Goal: Task Accomplishment & Management: Use online tool/utility

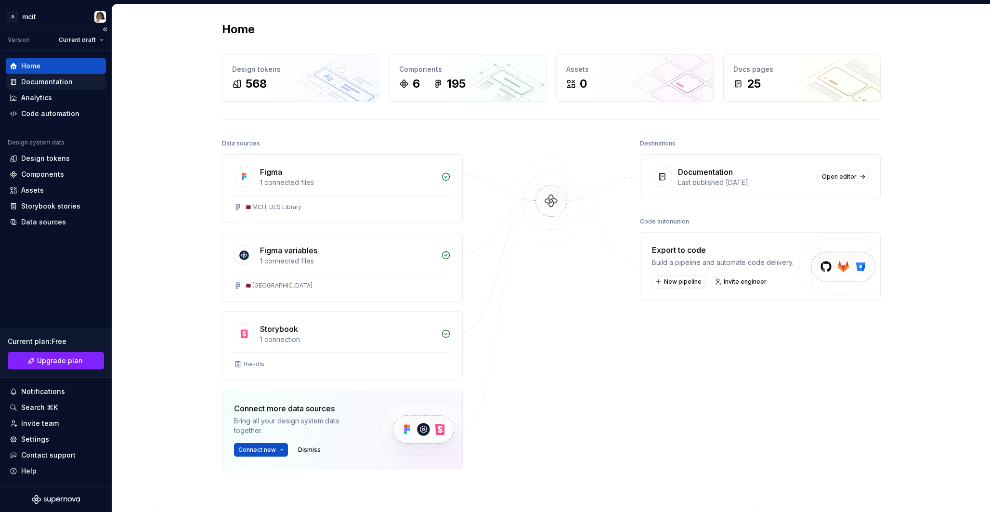
click at [54, 86] on div "Documentation" at bounding box center [46, 82] width 51 height 10
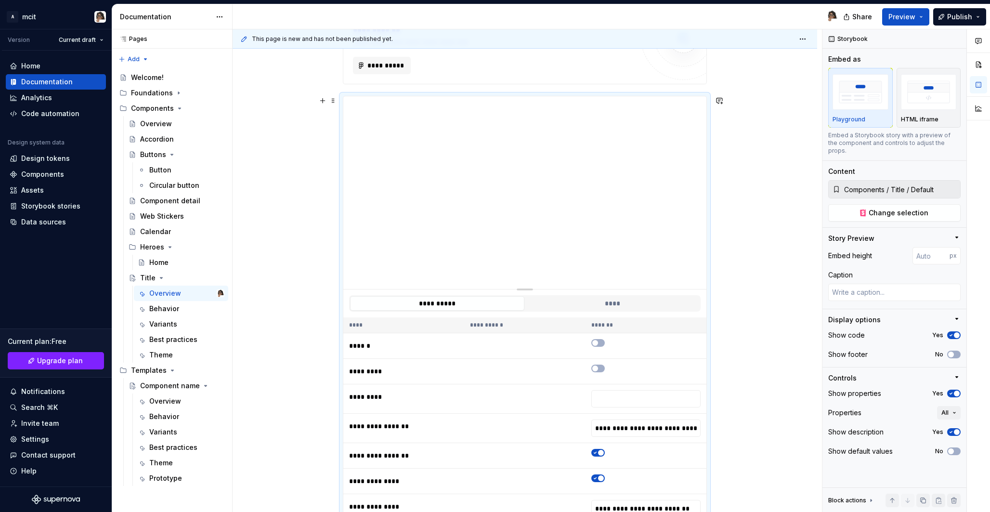
scroll to position [183, 0]
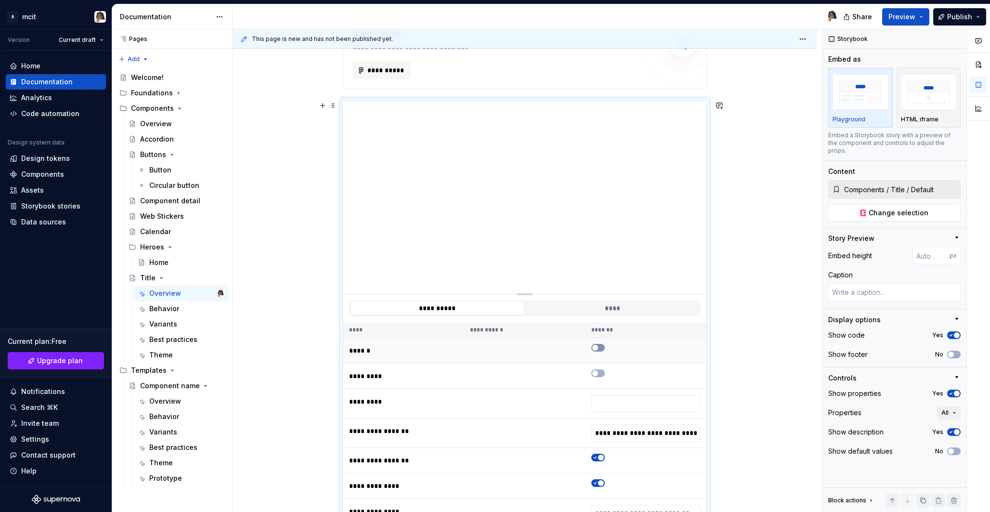
click at [601, 348] on button "button" at bounding box center [597, 348] width 13 height 8
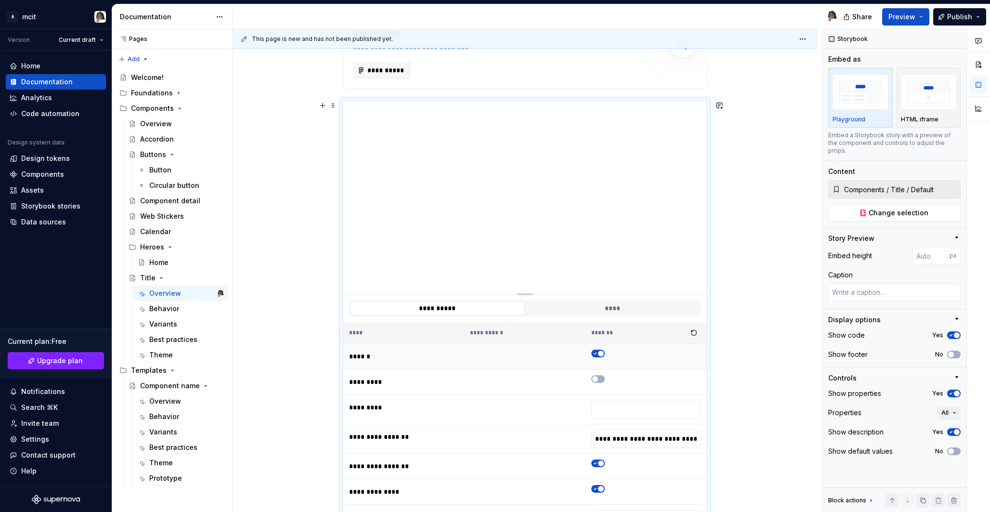
click at [601, 348] on td at bounding box center [645, 357] width 121 height 26
click at [603, 353] on span "button" at bounding box center [601, 353] width 6 height 6
click at [906, 15] on span "Preview" at bounding box center [901, 17] width 27 height 10
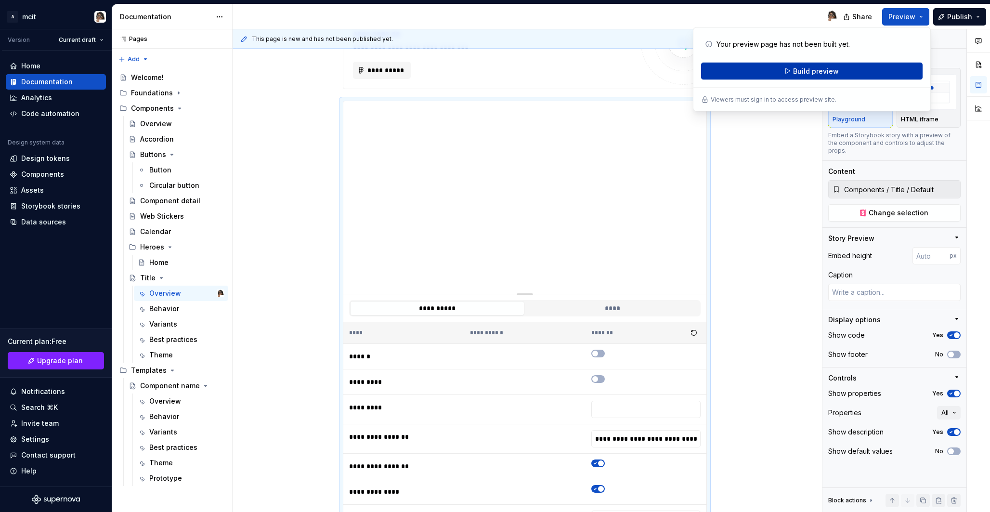
click at [892, 75] on button "Build preview" at bounding box center [811, 71] width 221 height 17
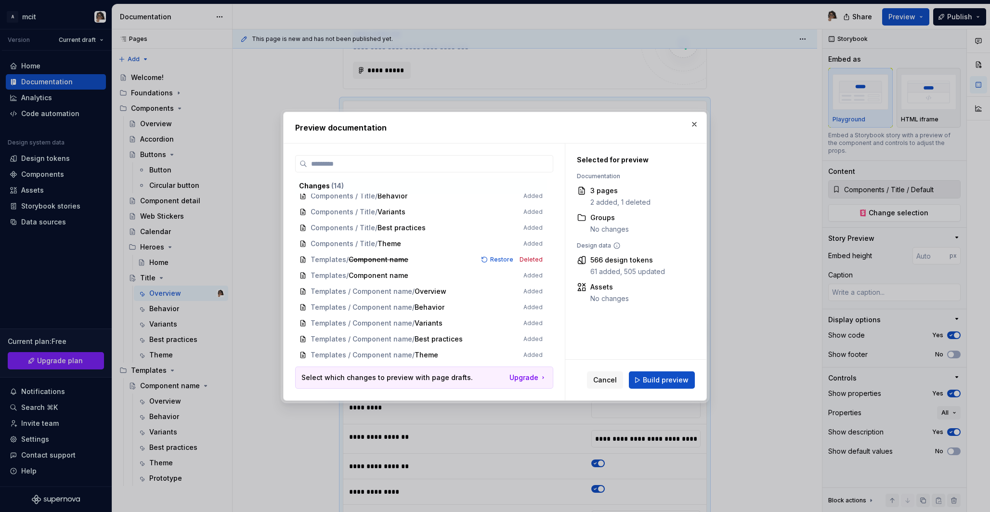
scroll to position [51, 0]
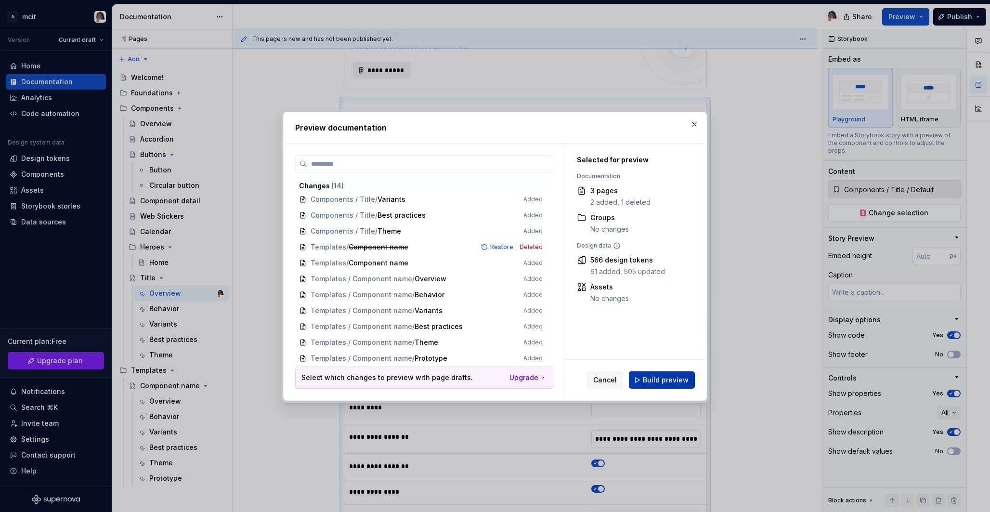
click at [668, 373] on button "Build preview" at bounding box center [662, 379] width 66 height 17
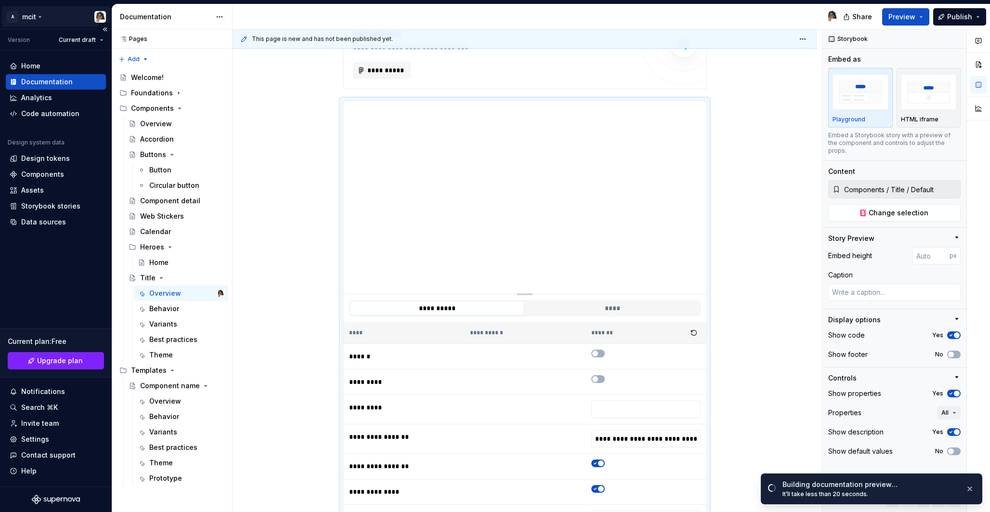
click at [26, 19] on html "A mcit Version Current draft Home Documentation Analytics Code automation Desig…" at bounding box center [495, 256] width 990 height 512
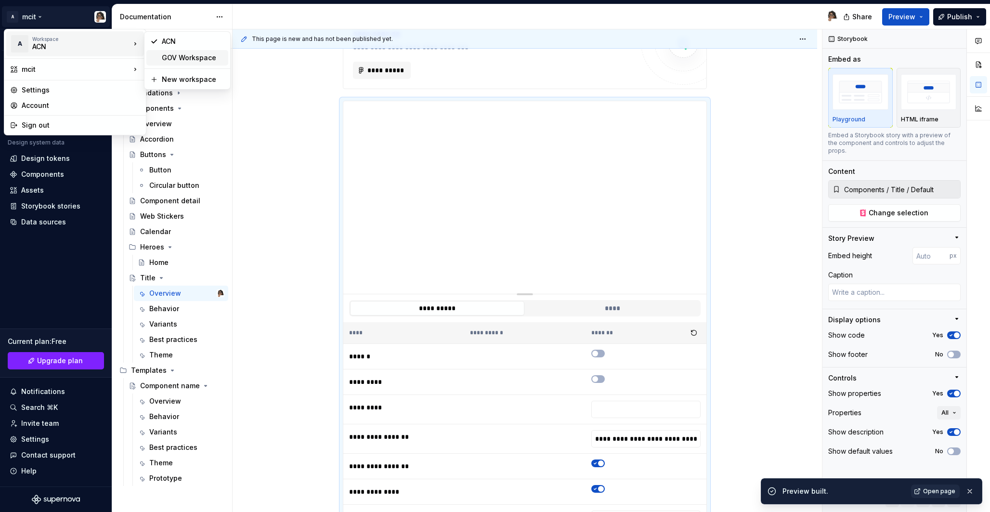
click at [181, 54] on div "GOV Workspace" at bounding box center [193, 58] width 63 height 10
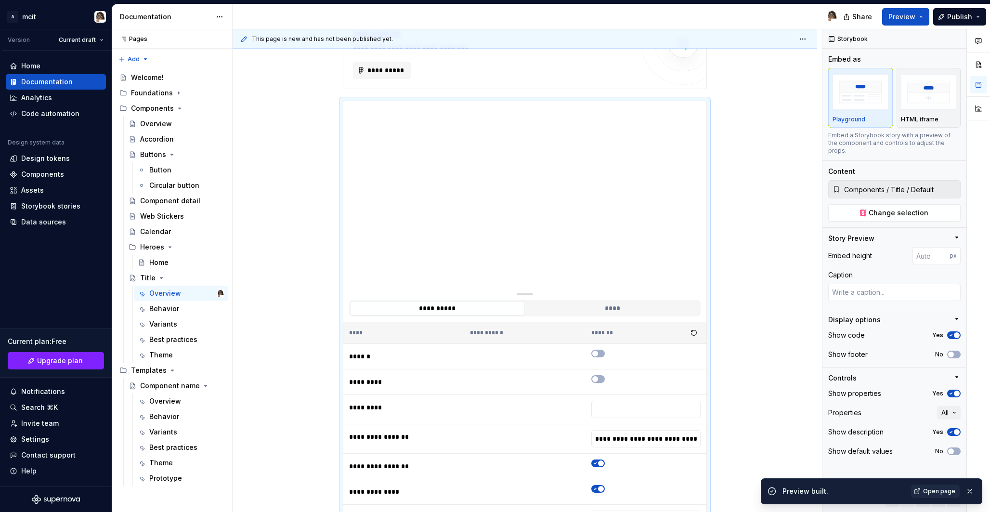
type textarea "*"
